Goal: Information Seeking & Learning: Check status

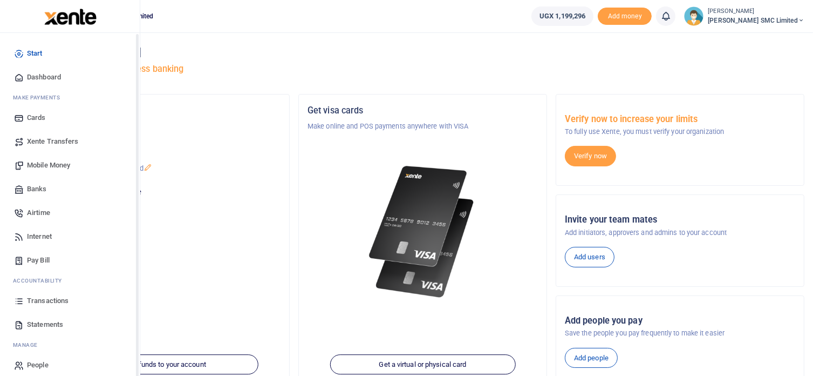
click at [31, 301] on span "Transactions" at bounding box center [48, 300] width 42 height 11
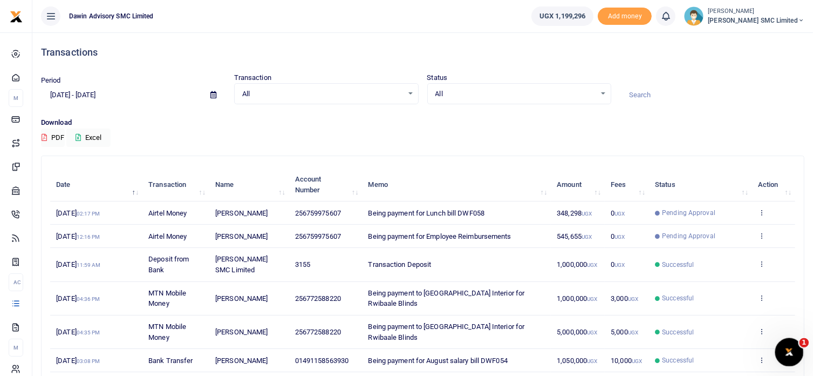
click at [777, 339] on div "Open Intercom Messenger" at bounding box center [788, 350] width 26 height 26
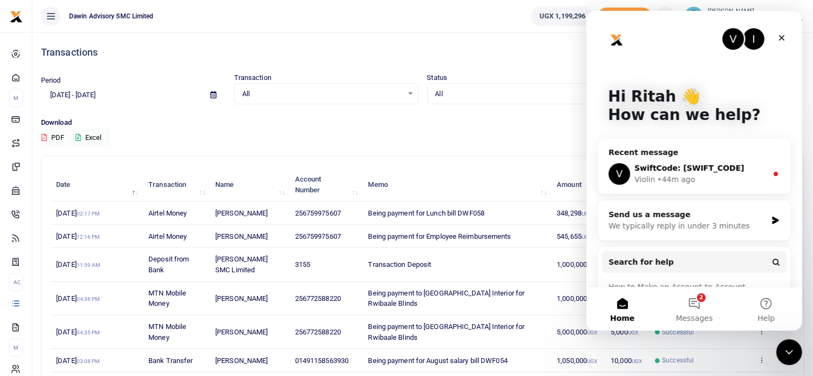
click at [658, 172] on span "SwiftCode: SCBLUGKA" at bounding box center [689, 167] width 110 height 9
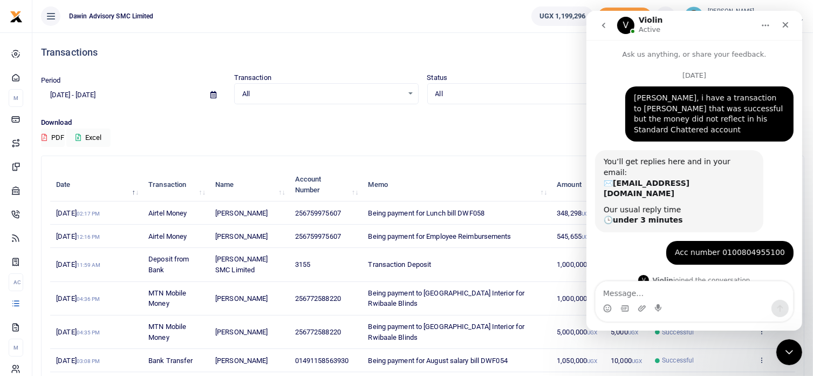
scroll to position [47, 0]
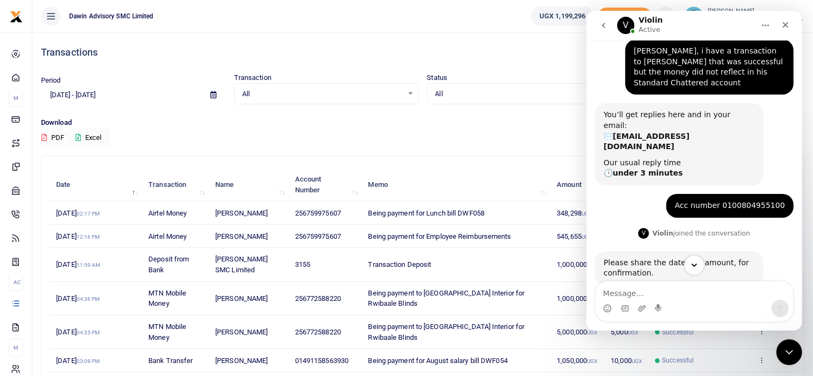
click at [692, 262] on icon "Scroll to bottom" at bounding box center [694, 265] width 10 height 10
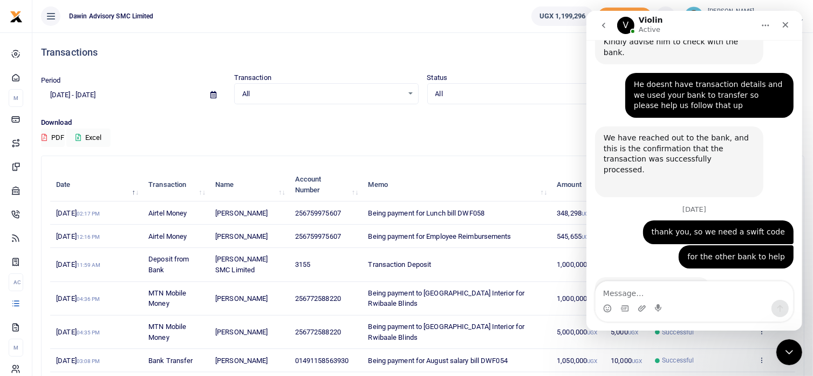
scroll to position [388, 0]
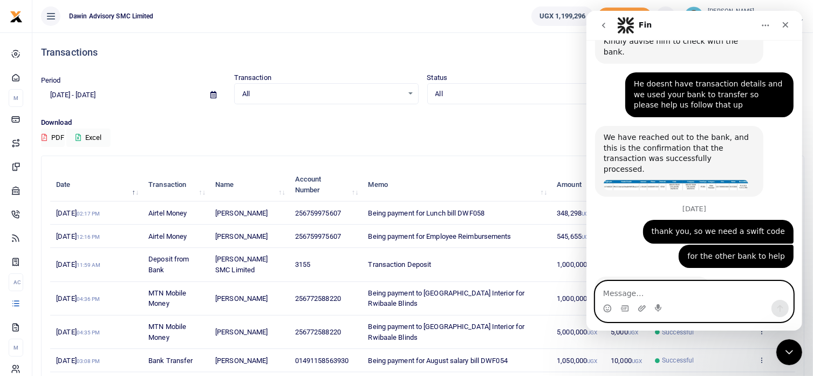
click at [637, 297] on textarea "Message…" at bounding box center [693, 290] width 197 height 18
type textarea "t"
type textarea "Thank you"
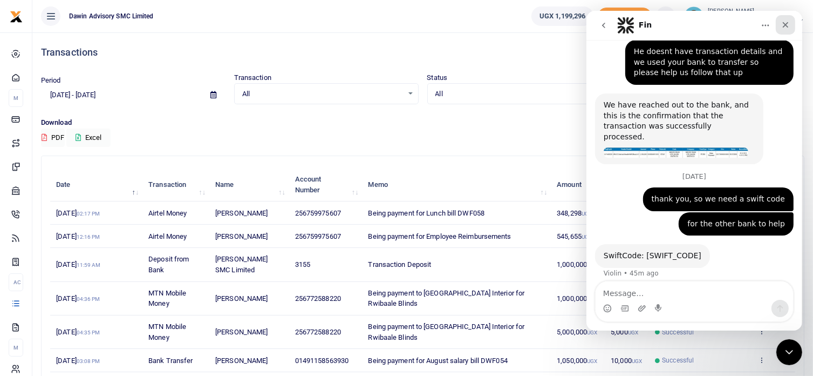
click at [790, 29] on div "Close" at bounding box center [784, 24] width 19 height 19
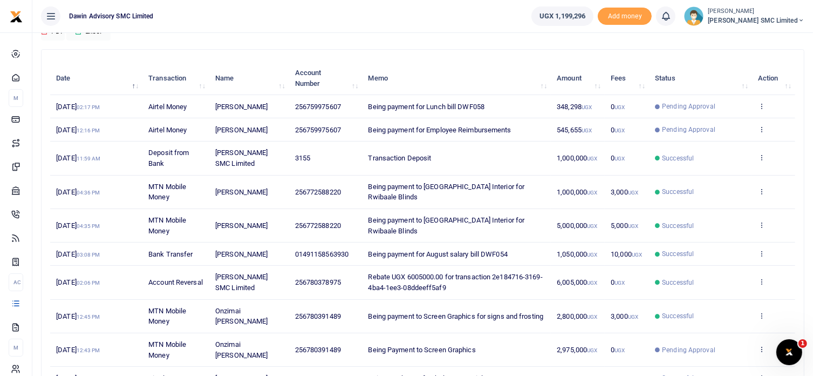
scroll to position [108, 0]
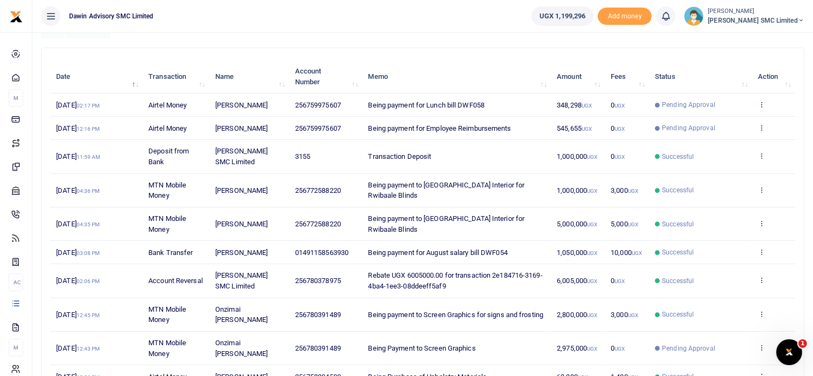
click at [758, 106] on icon at bounding box center [761, 104] width 7 height 8
click at [462, 54] on div "Search: Date Transaction Name Account Number Memo Amount Fees Status Action 15t…" at bounding box center [423, 232] width 762 height 368
click at [446, 57] on div "Date Transaction Name Account Number Memo Amount Fees Status Action 15th Sep 20…" at bounding box center [422, 224] width 745 height 334
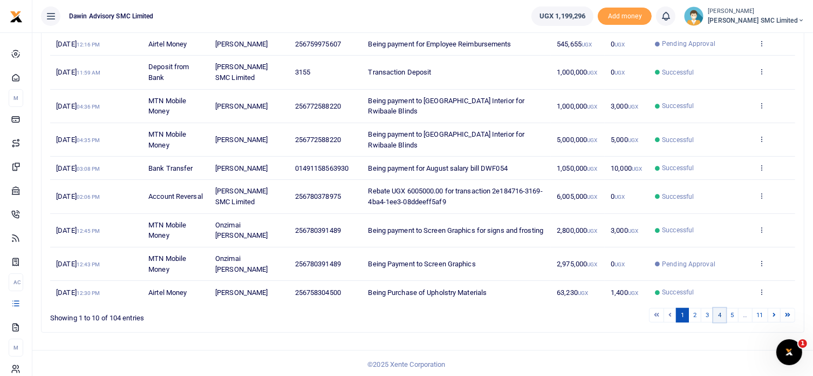
click at [726, 315] on link "4" at bounding box center [719, 315] width 13 height 15
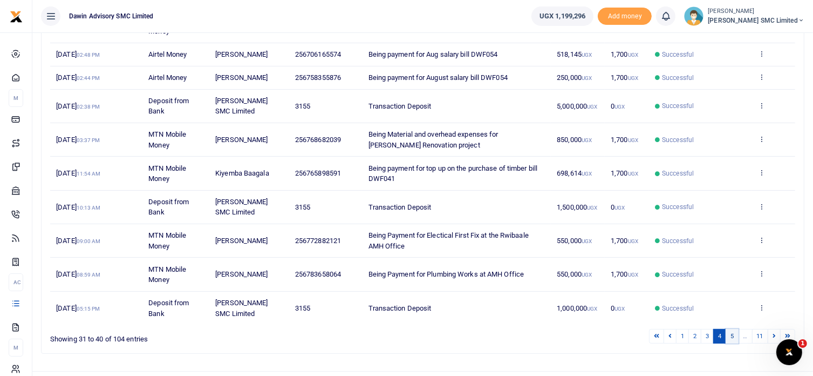
click at [732, 334] on link "5" at bounding box center [732, 336] width 13 height 15
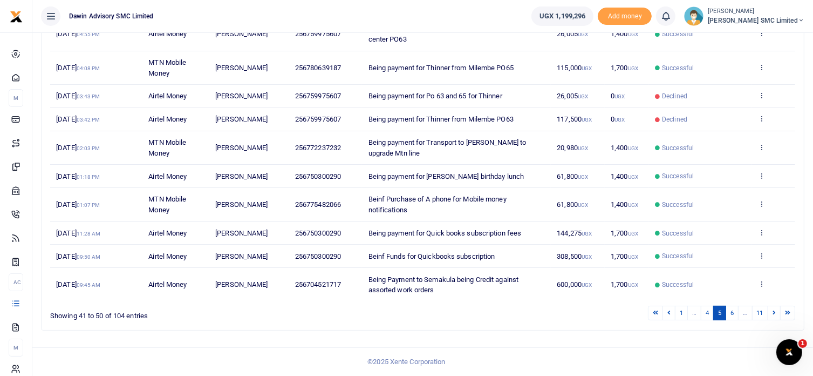
scroll to position [171, 0]
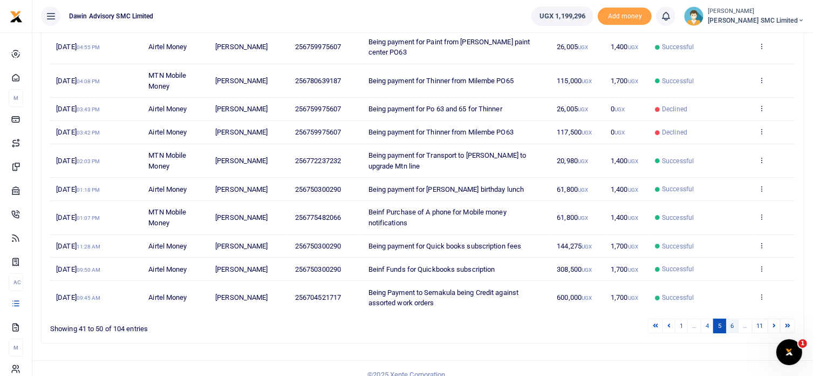
click at [736, 318] on link "6" at bounding box center [732, 325] width 13 height 15
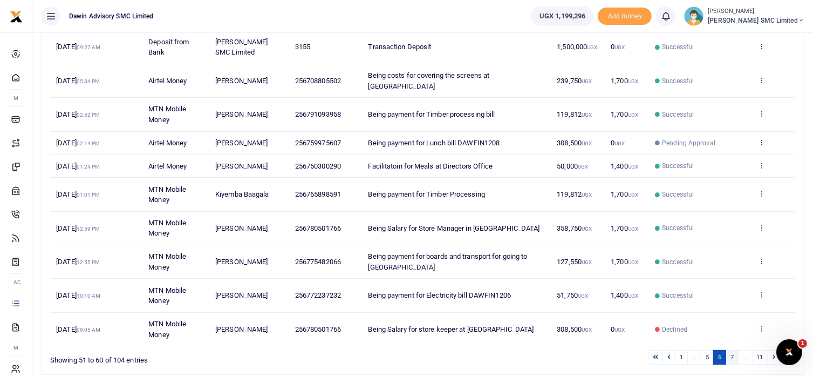
click at [734, 350] on link "7" at bounding box center [732, 357] width 13 height 15
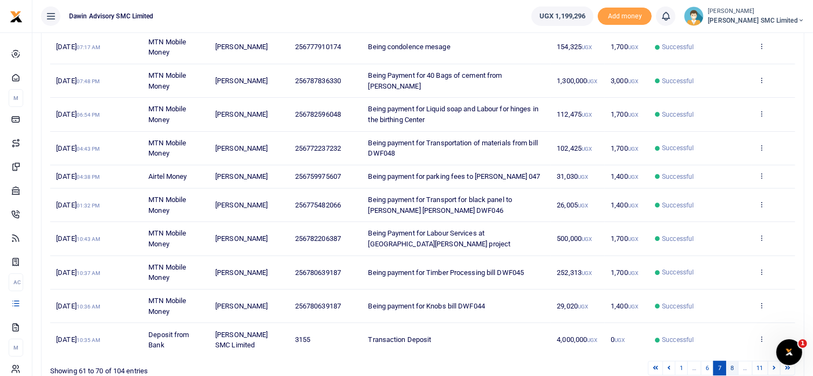
click at [736, 364] on link "8" at bounding box center [732, 367] width 13 height 15
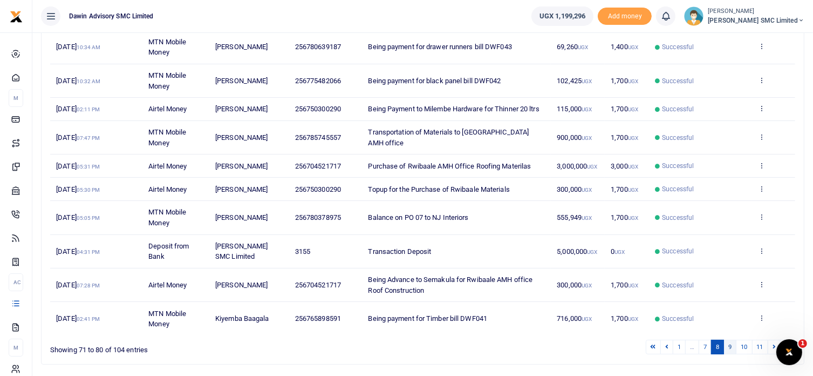
click at [727, 350] on link "9" at bounding box center [730, 346] width 13 height 15
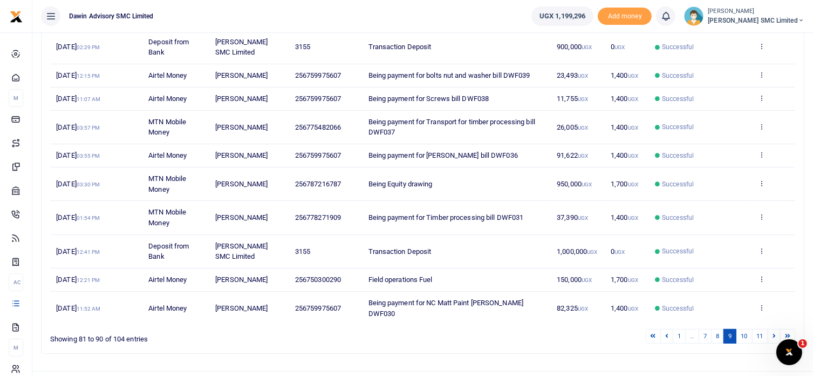
click at [572, 329] on ul "1 … 7 8 9 10 11" at bounding box center [580, 336] width 431 height 15
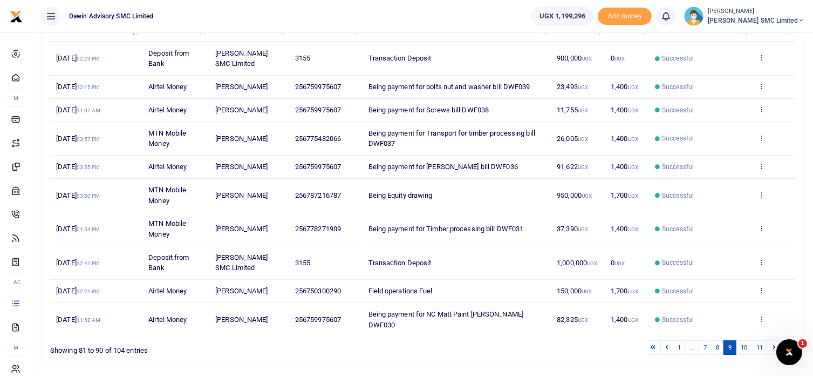
scroll to position [160, 0]
click at [720, 339] on link "8" at bounding box center [717, 346] width 13 height 15
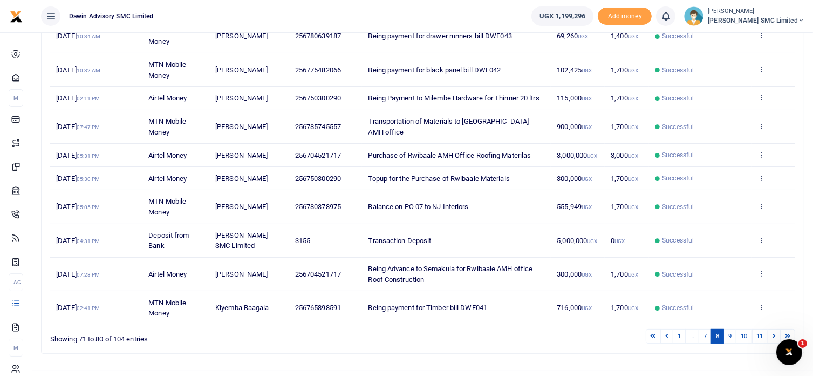
scroll to position [203, 0]
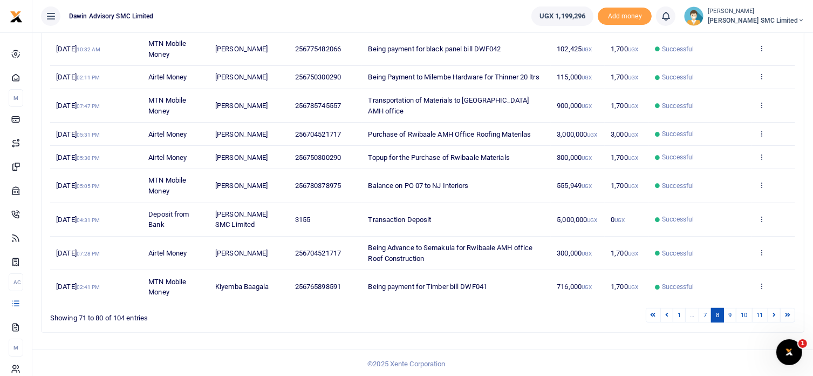
click at [533, 310] on ul "1 … 7 8 9 10 11" at bounding box center [580, 315] width 431 height 15
click at [701, 308] on link "7" at bounding box center [705, 315] width 13 height 15
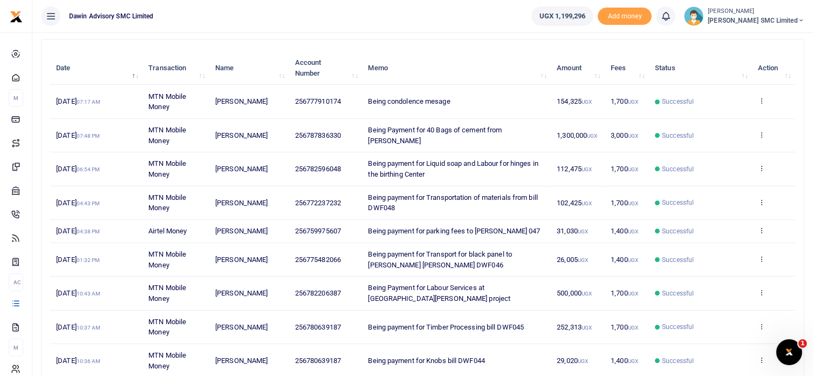
scroll to position [224, 0]
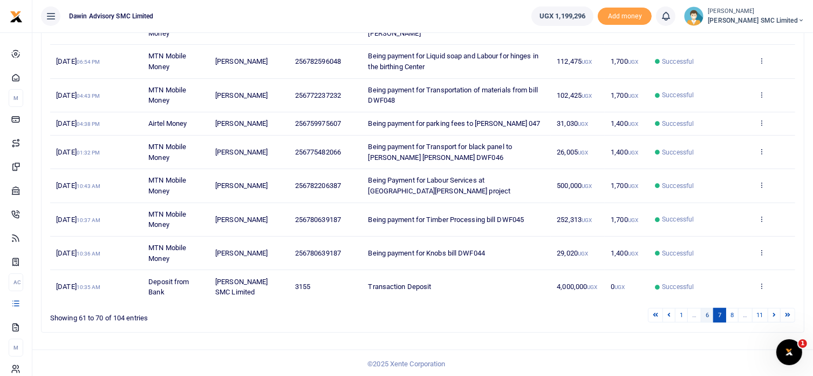
click at [706, 315] on link "6" at bounding box center [707, 315] width 13 height 15
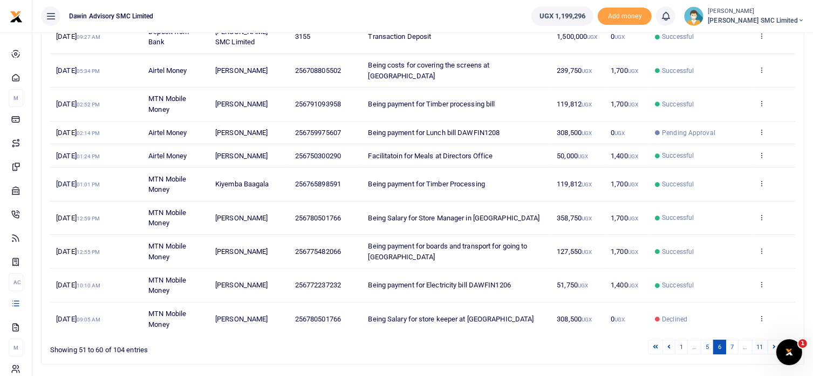
scroll to position [203, 0]
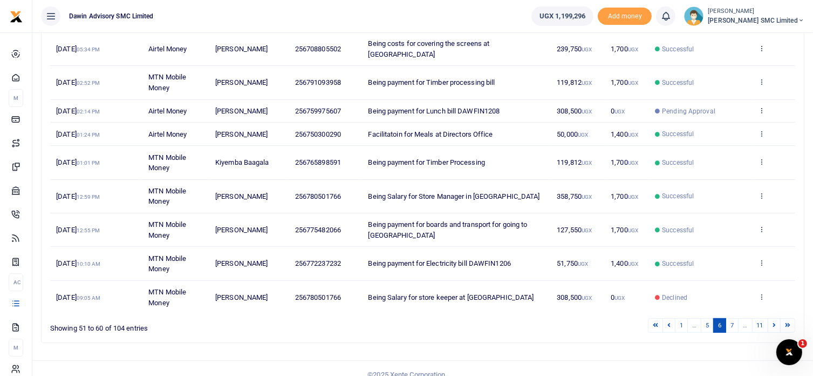
click at [700, 318] on li "…" at bounding box center [694, 325] width 13 height 15
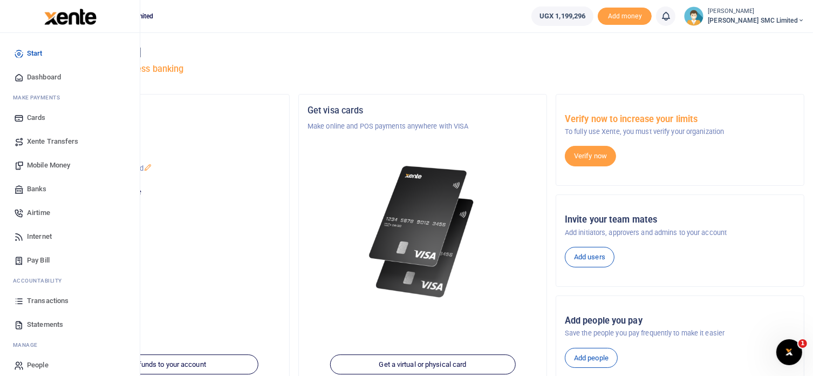
click at [39, 299] on span "Transactions" at bounding box center [48, 300] width 42 height 11
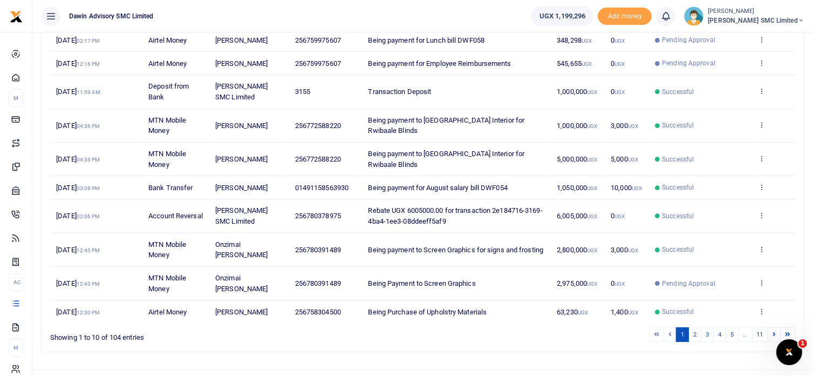
scroll to position [192, 0]
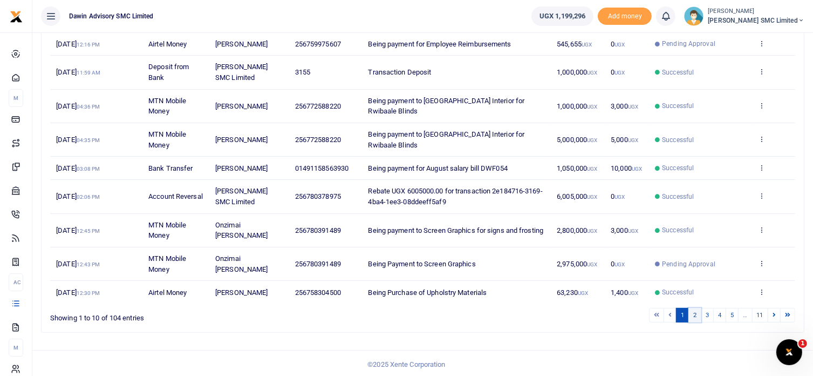
click at [697, 313] on link "2" at bounding box center [694, 315] width 13 height 15
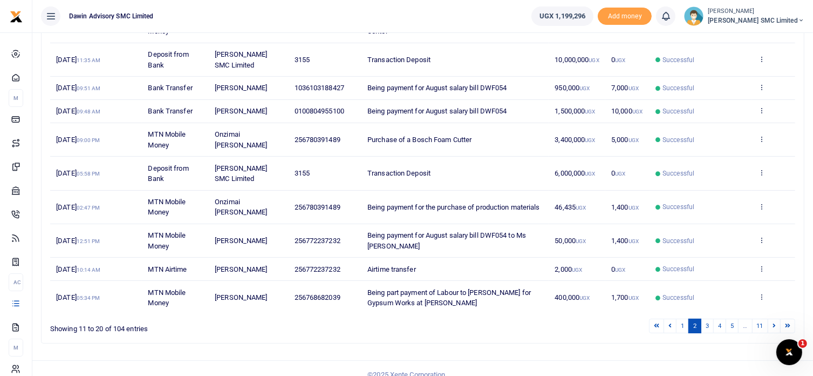
click at [658, 148] on td "Successful" at bounding box center [701, 139] width 103 height 33
click at [681, 328] on link "1" at bounding box center [682, 325] width 13 height 15
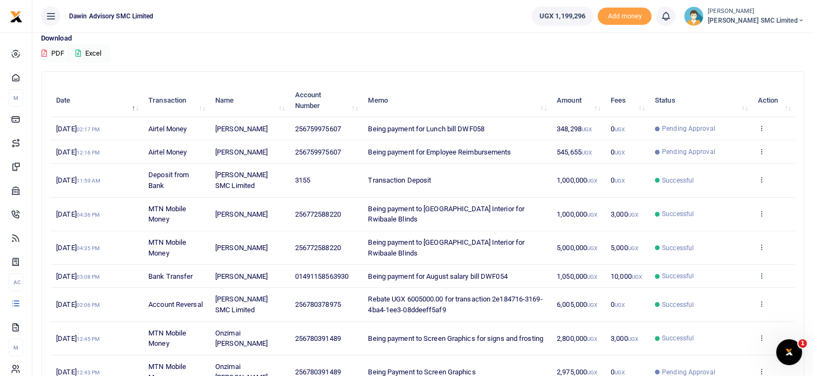
scroll to position [63, 0]
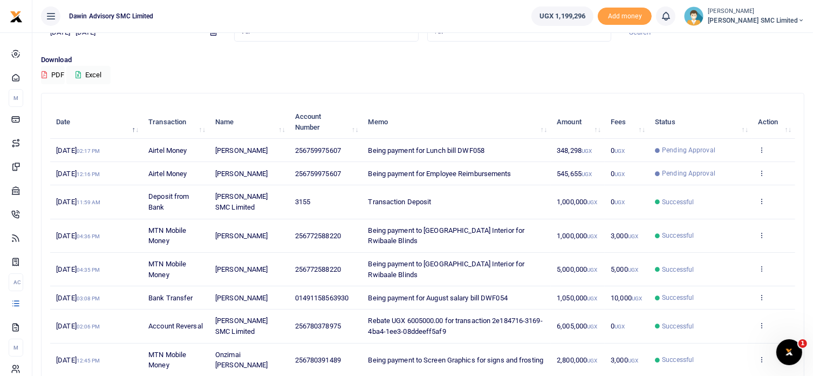
click at [803, 183] on div "Search: Date Transaction Name Account Number Memo Amount Fees Status Action 15t…" at bounding box center [423, 277] width 762 height 368
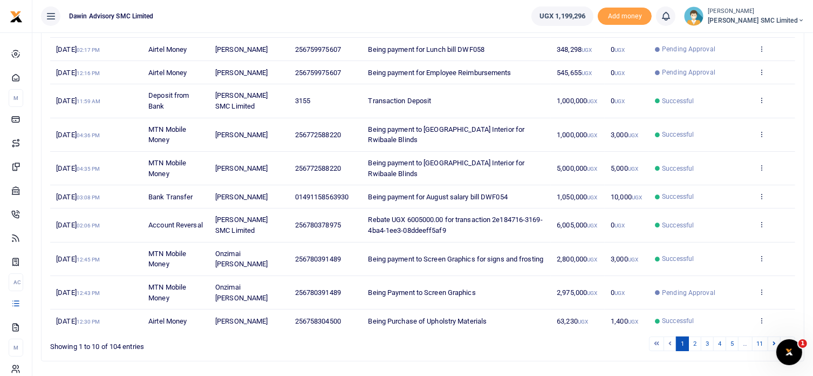
scroll to position [192, 0]
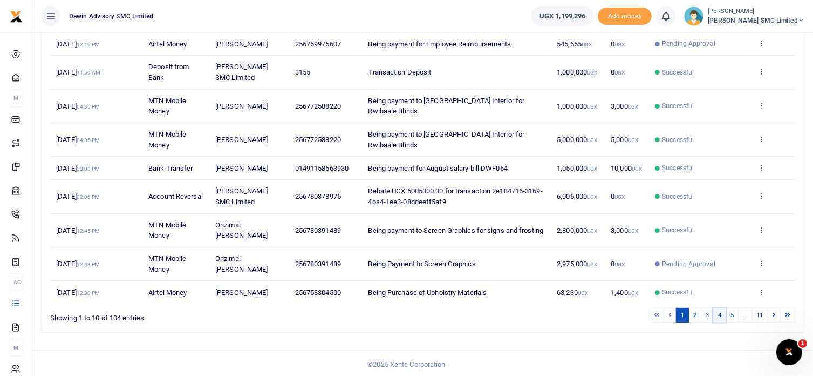
click at [722, 313] on link "4" at bounding box center [719, 315] width 13 height 15
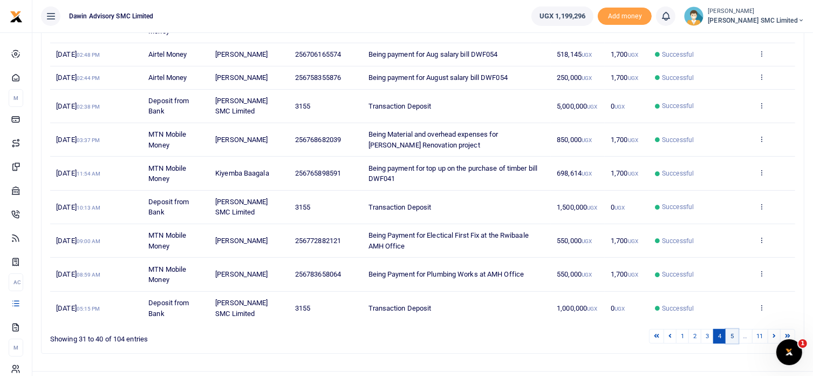
click at [732, 335] on link "5" at bounding box center [732, 336] width 13 height 15
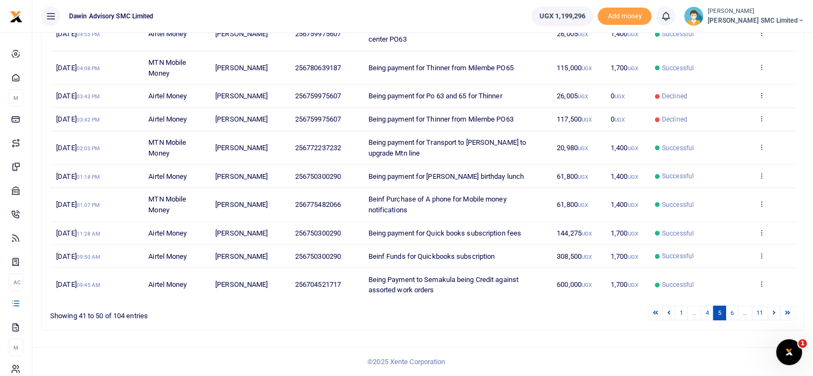
scroll to position [171, 0]
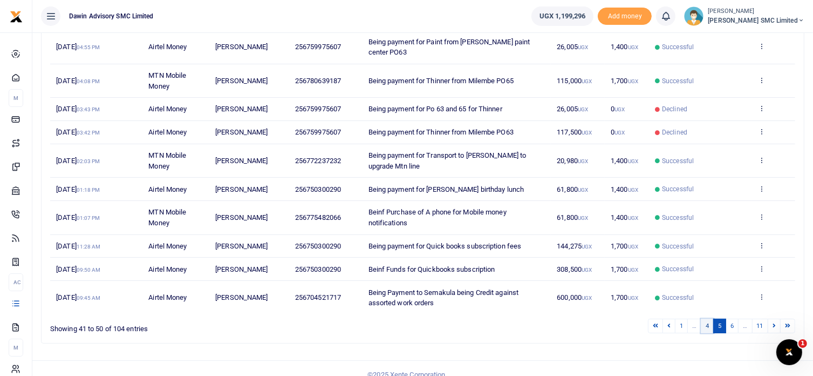
click at [710, 318] on link "4" at bounding box center [707, 325] width 13 height 15
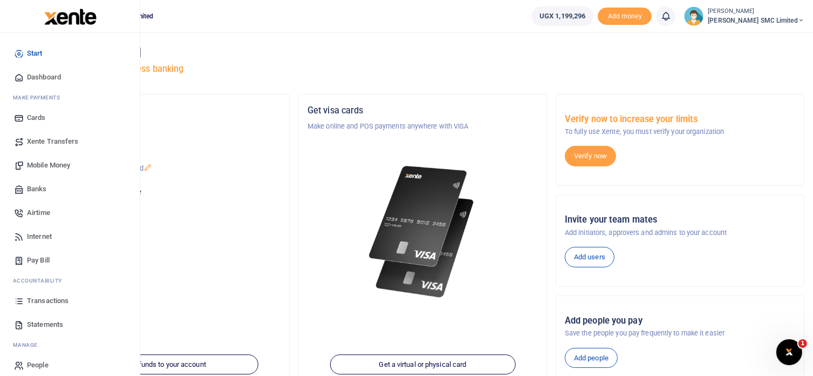
click at [38, 296] on span "Transactions" at bounding box center [48, 300] width 42 height 11
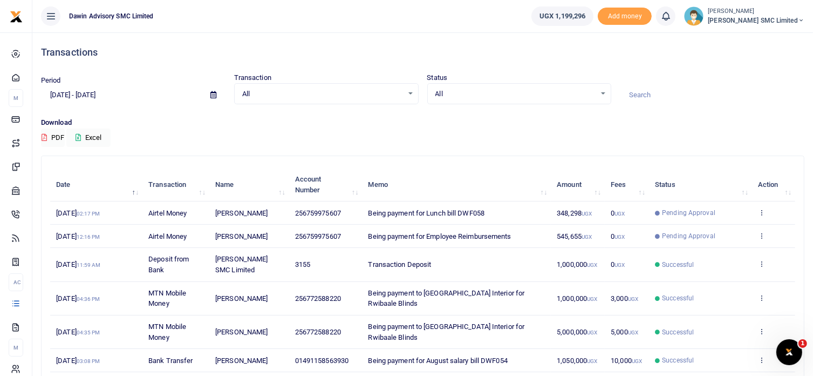
click at [407, 149] on div "Transactions Period [DATE] - [DATE] Transaction All Select an option... All Air…" at bounding box center [423, 282] width 772 height 501
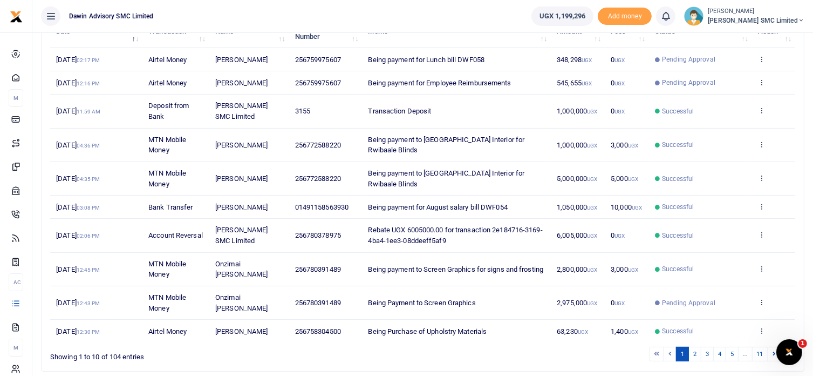
scroll to position [151, 0]
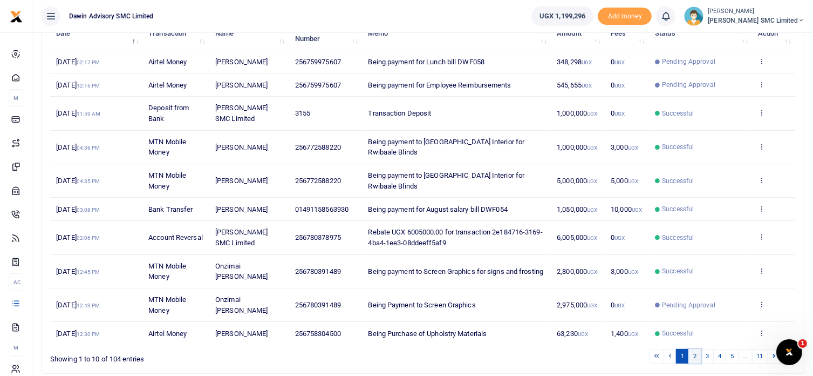
click at [696, 354] on link "2" at bounding box center [694, 356] width 13 height 15
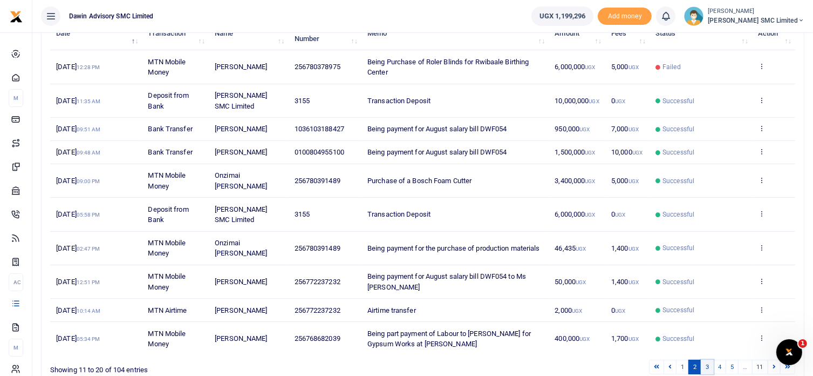
click at [711, 366] on link "3" at bounding box center [707, 366] width 13 height 15
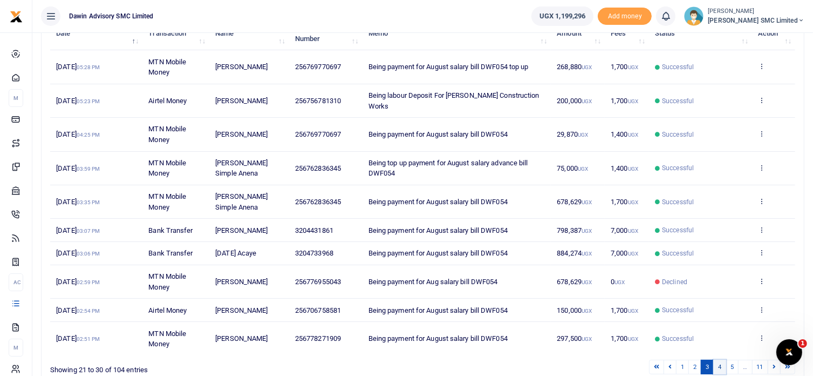
click at [721, 359] on link "4" at bounding box center [719, 366] width 13 height 15
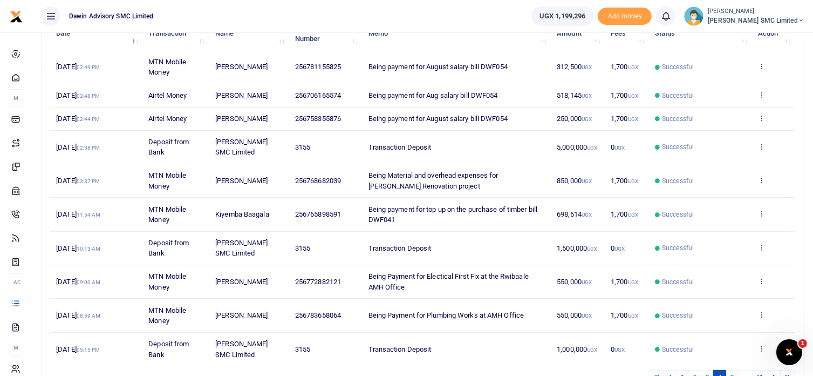
scroll to position [158, 0]
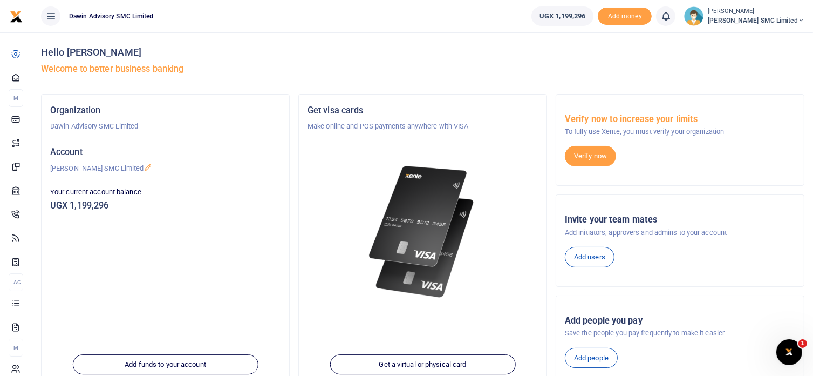
click at [503, 211] on div at bounding box center [423, 219] width 230 height 174
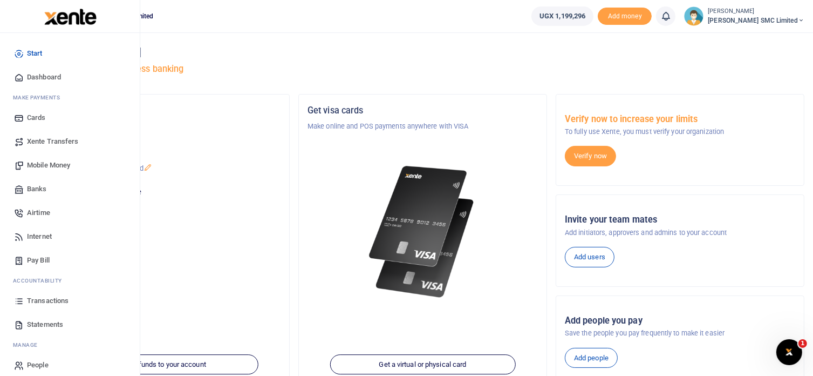
click at [50, 299] on span "Transactions" at bounding box center [48, 300] width 42 height 11
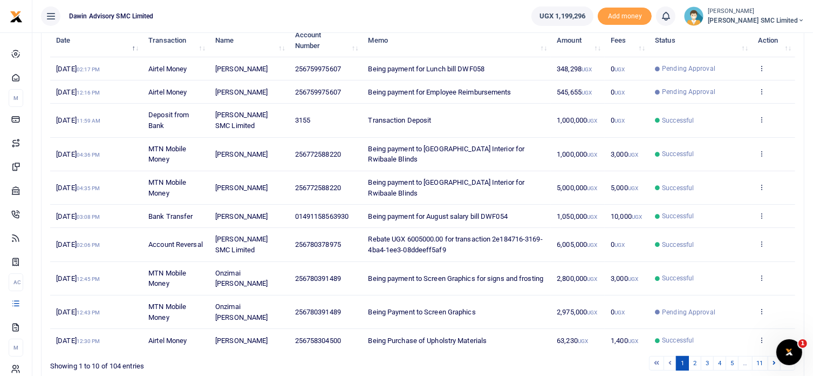
scroll to position [192, 0]
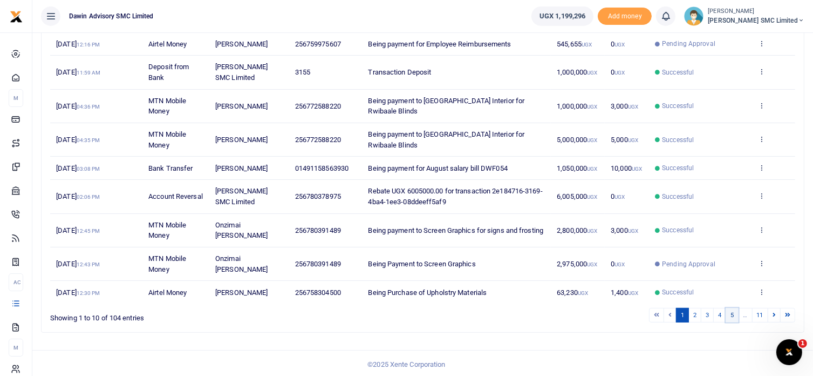
click at [736, 312] on link "5" at bounding box center [732, 315] width 13 height 15
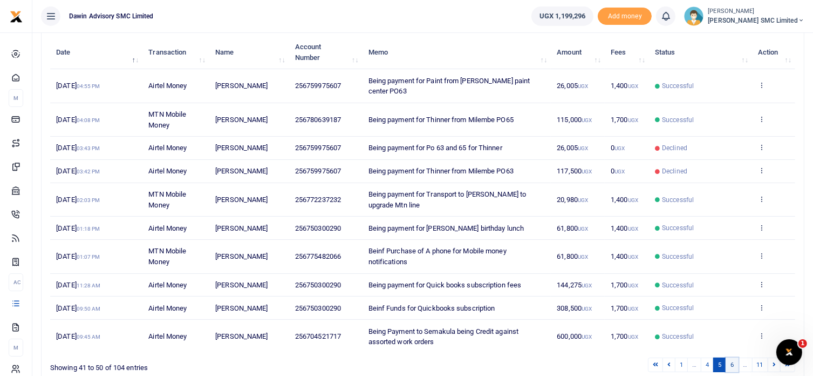
scroll to position [142, 0]
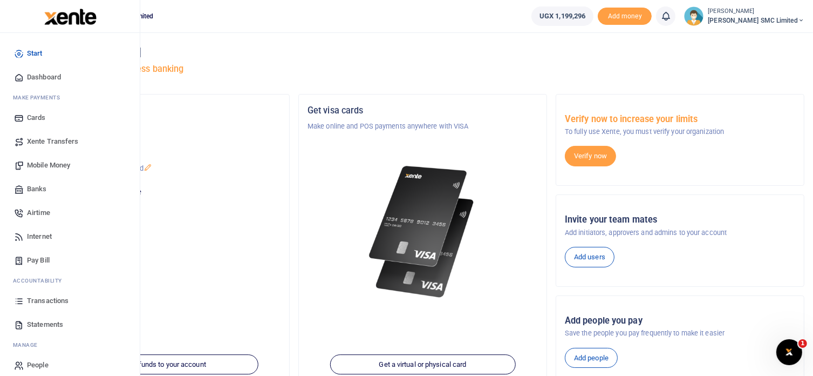
click at [58, 296] on span "Transactions" at bounding box center [48, 300] width 42 height 11
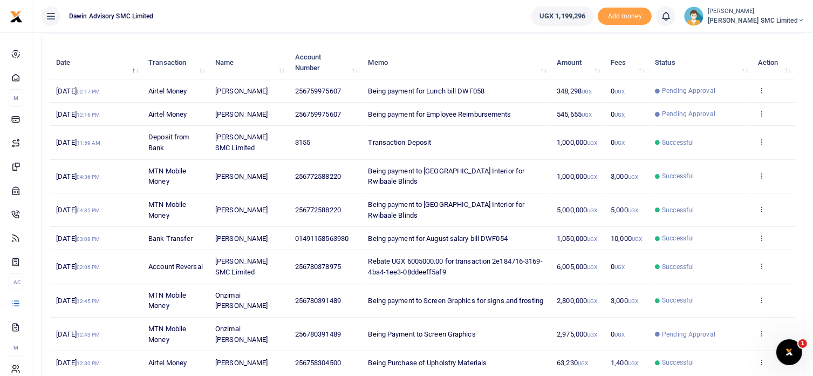
scroll to position [165, 0]
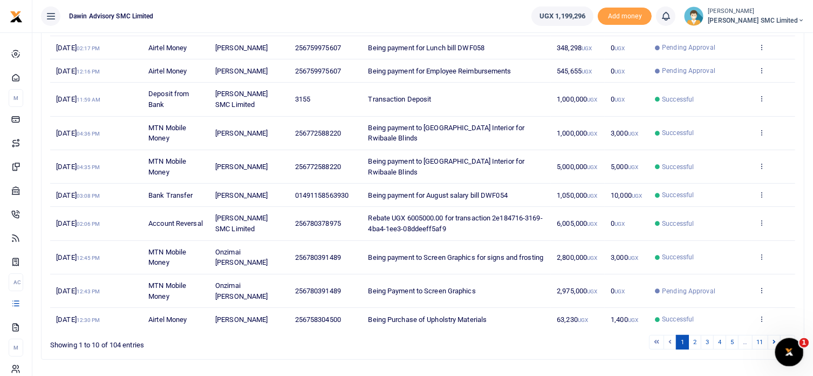
click at [793, 346] on icon "Open Intercom Messenger" at bounding box center [788, 351] width 18 height 18
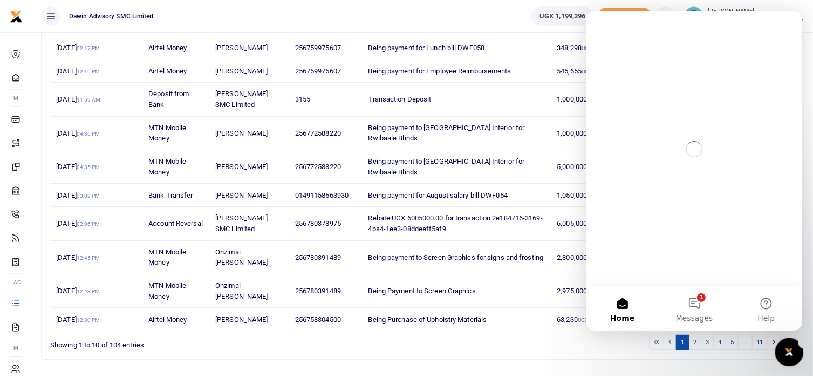
scroll to position [0, 0]
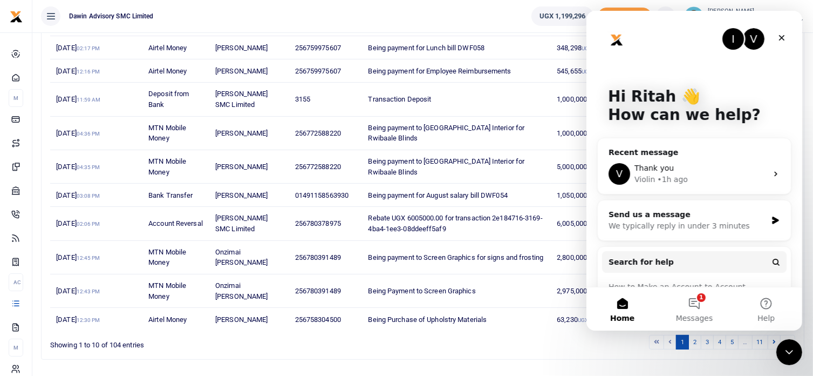
click at [549, 320] on td "Being Purchase of Upholstry Materials" at bounding box center [456, 319] width 189 height 23
click at [780, 43] on div "Close" at bounding box center [781, 37] width 19 height 19
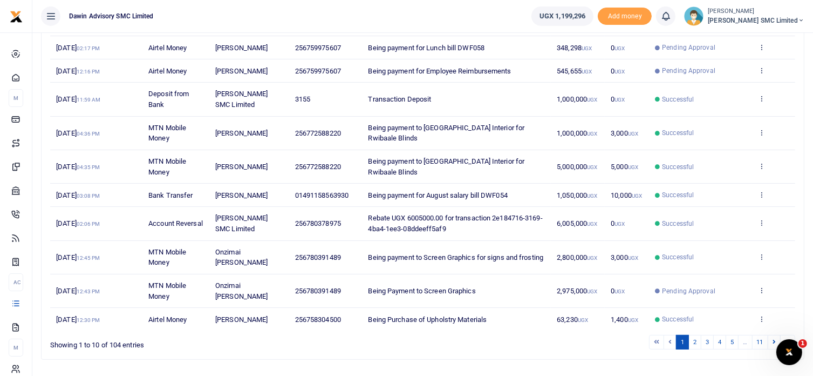
click at [556, 337] on ul "1 2 3 4 5 … 11" at bounding box center [580, 342] width 431 height 15
click at [719, 336] on link "4" at bounding box center [719, 342] width 13 height 15
